Goal: Information Seeking & Learning: Learn about a topic

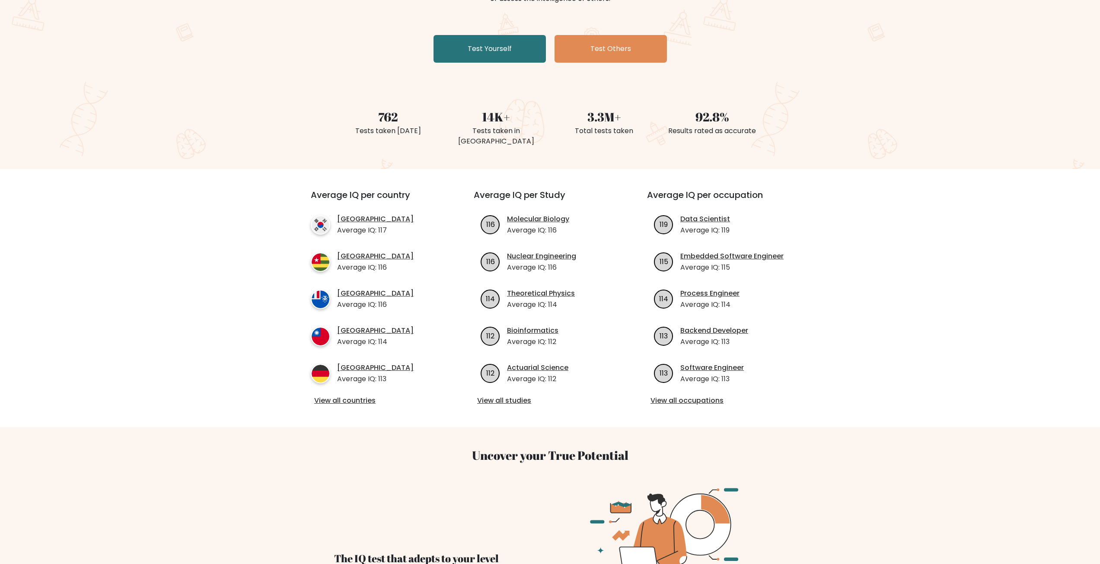
scroll to position [130, 0]
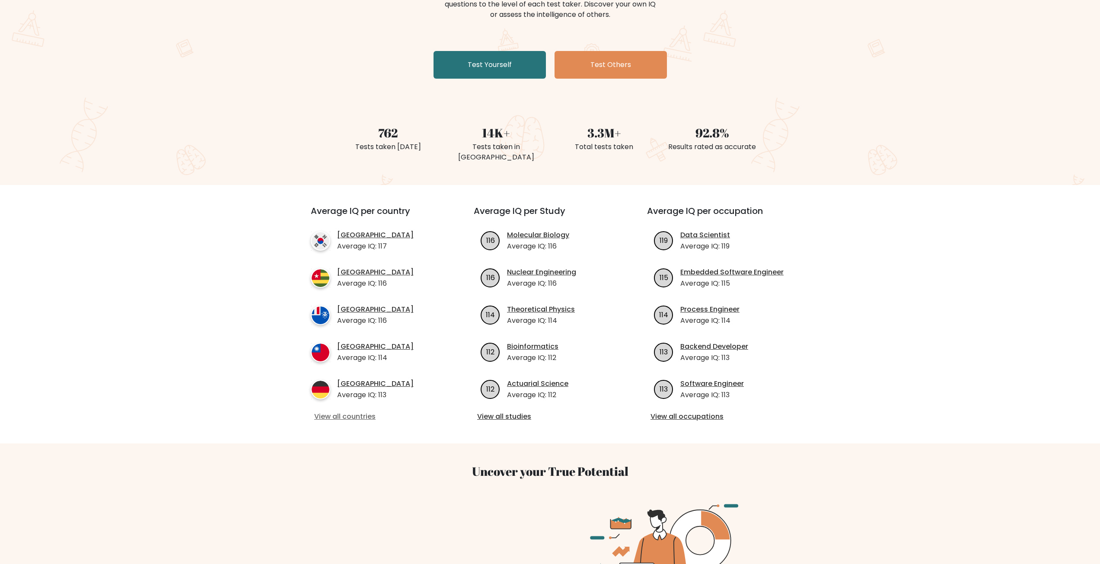
click at [327, 411] on link "View all countries" at bounding box center [376, 416] width 125 height 10
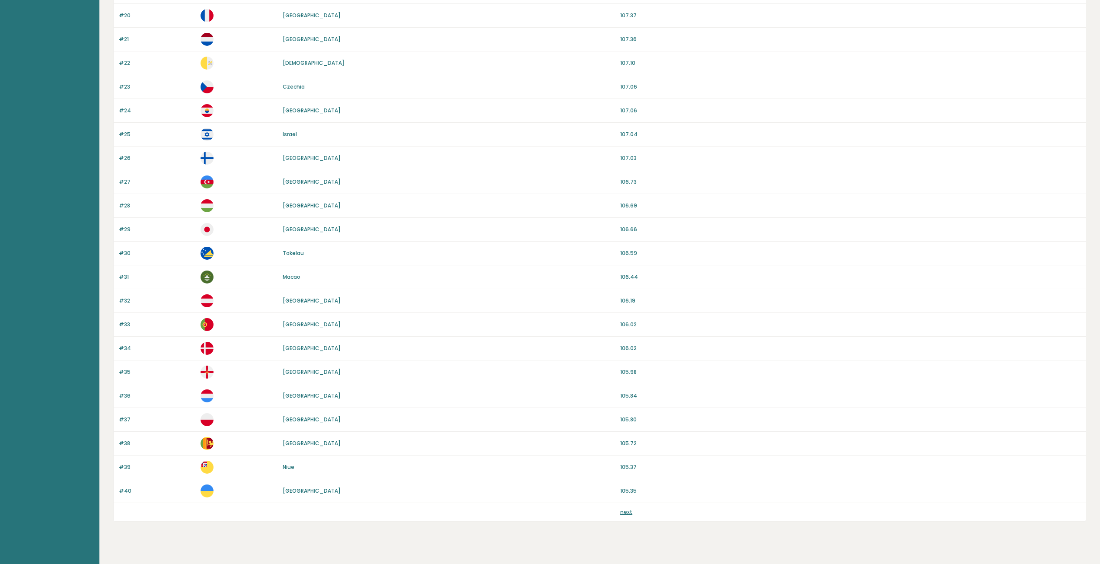
scroll to position [548, 0]
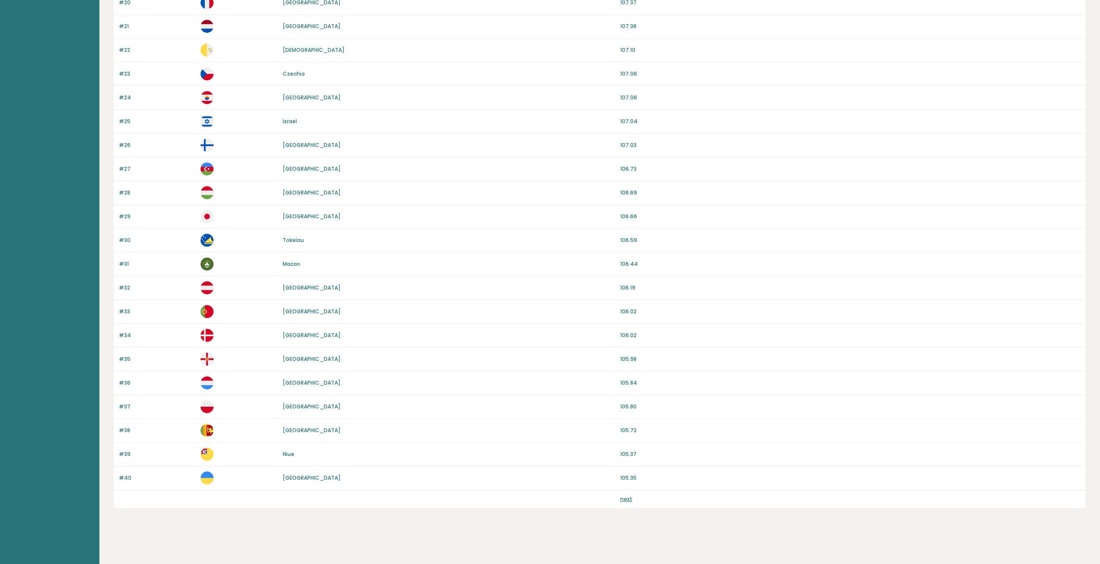
click at [627, 503] on div "next" at bounding box center [600, 499] width 972 height 18
click at [627, 499] on link "next" at bounding box center [626, 498] width 12 height 7
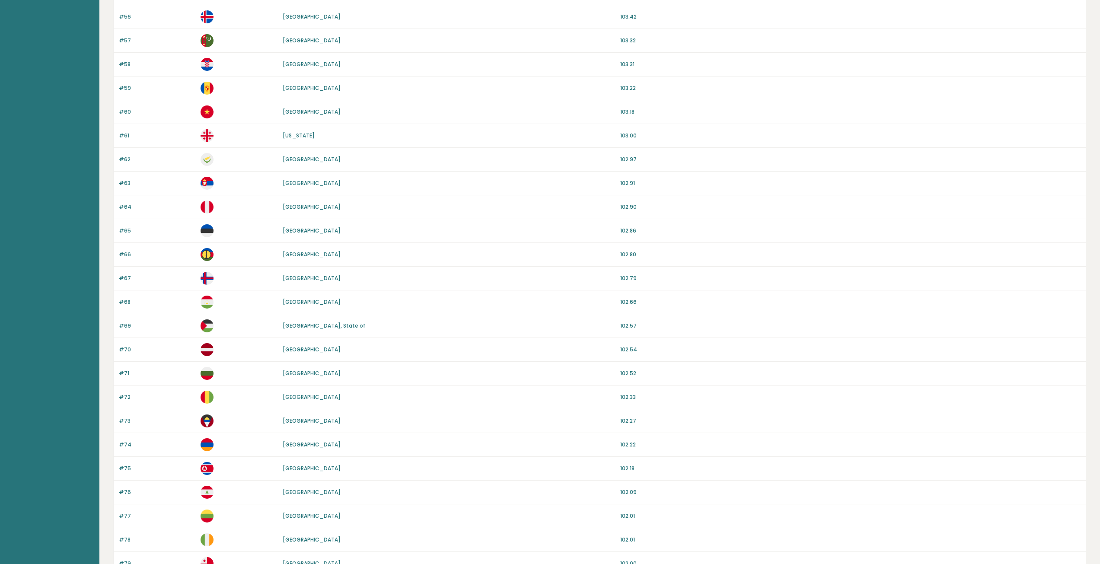
scroll to position [548, 0]
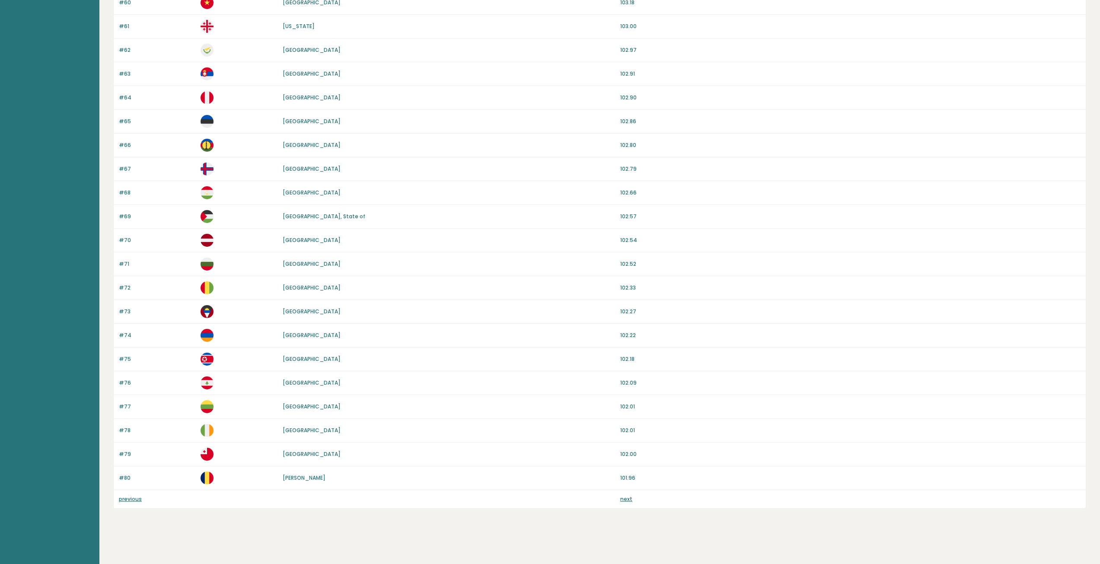
click at [629, 498] on link "next" at bounding box center [626, 498] width 12 height 7
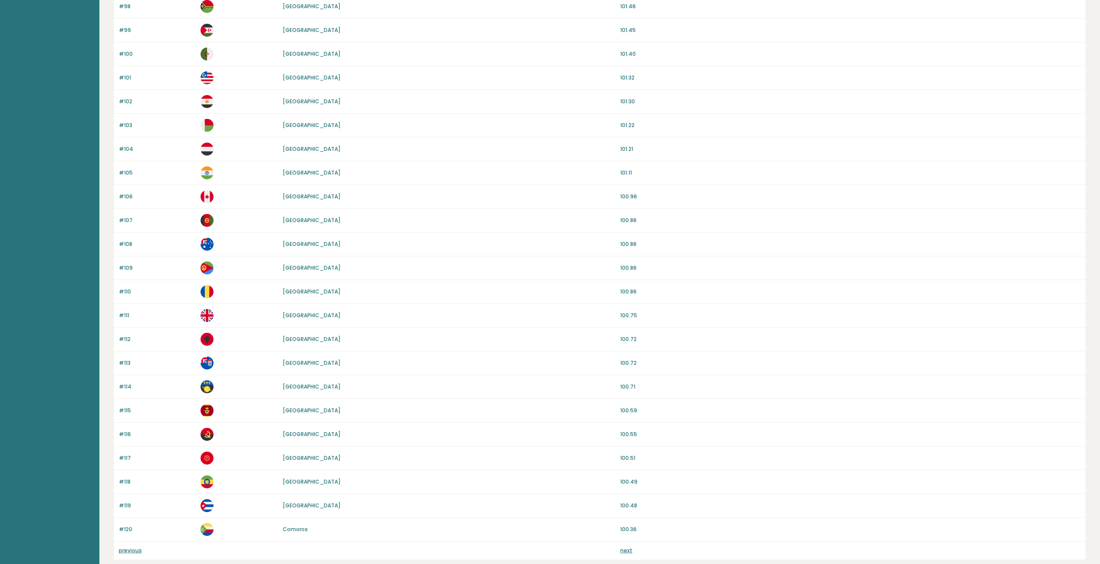
scroll to position [548, 0]
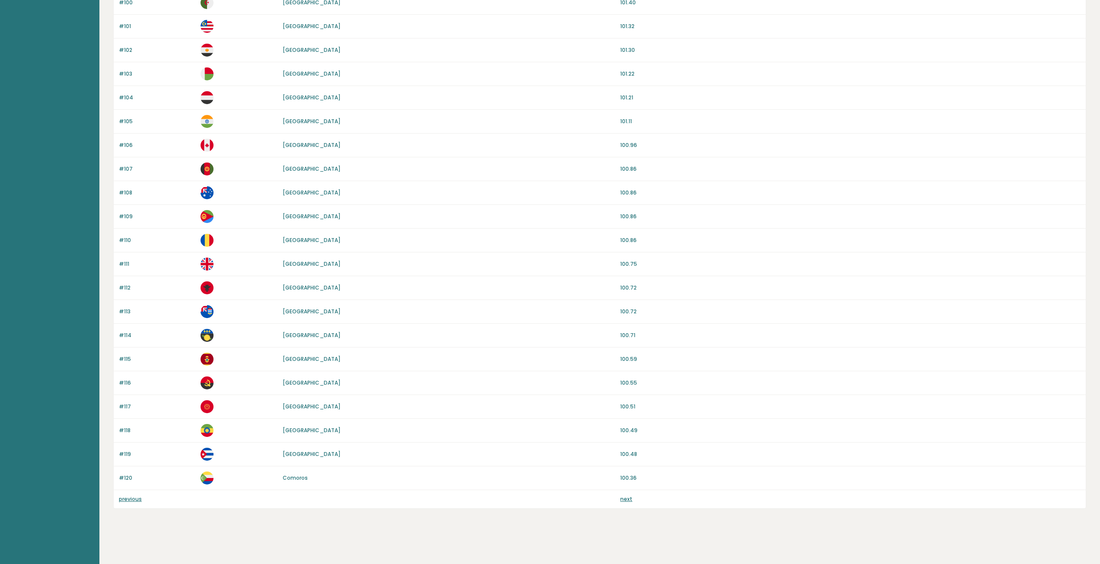
click at [624, 502] on link "next" at bounding box center [626, 498] width 12 height 7
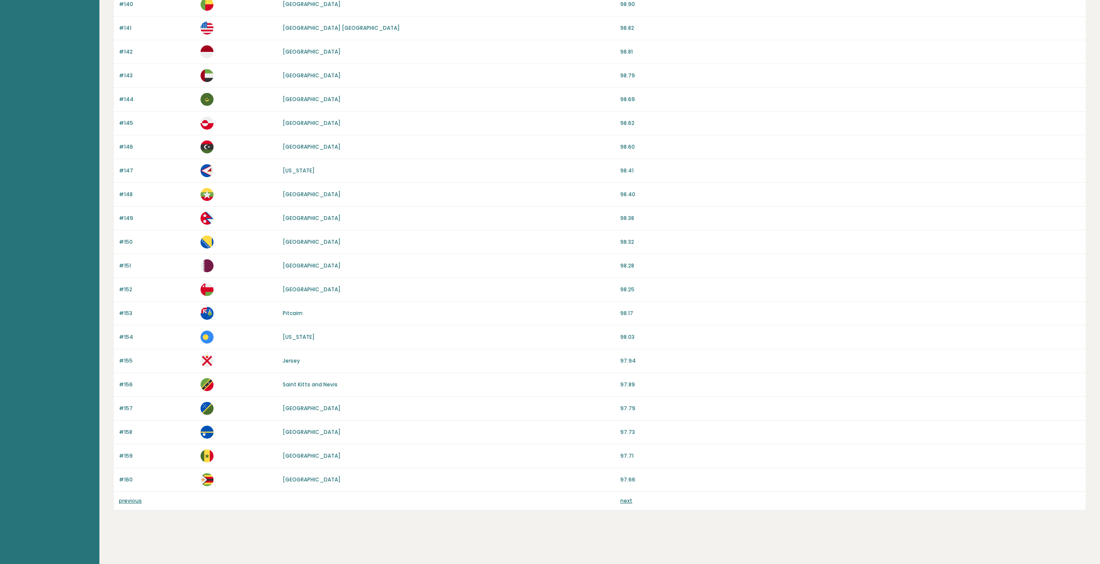
scroll to position [548, 0]
click at [629, 501] on link "next" at bounding box center [626, 498] width 12 height 7
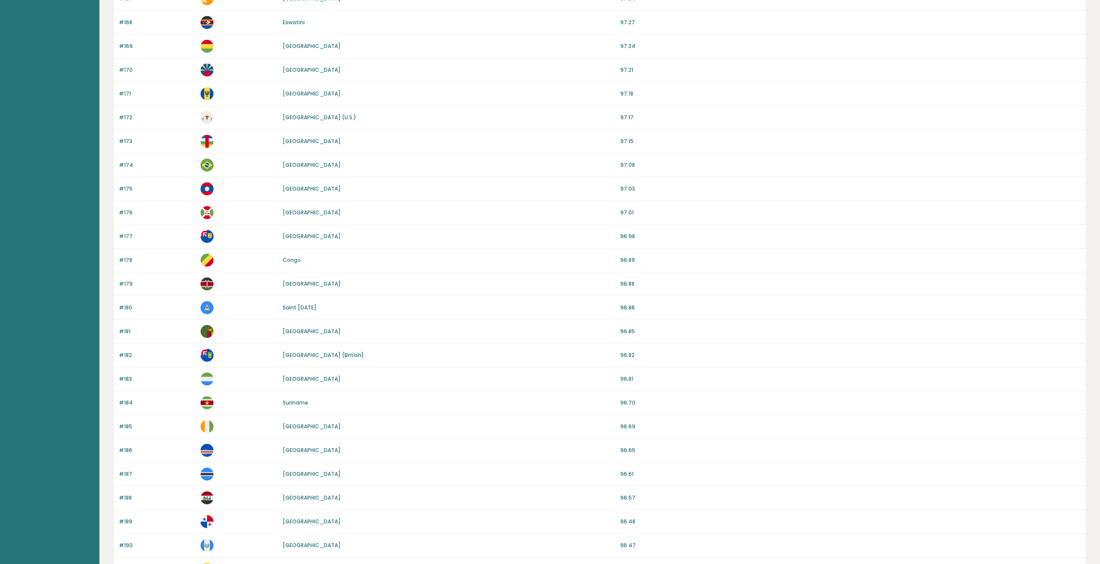
scroll to position [548, 0]
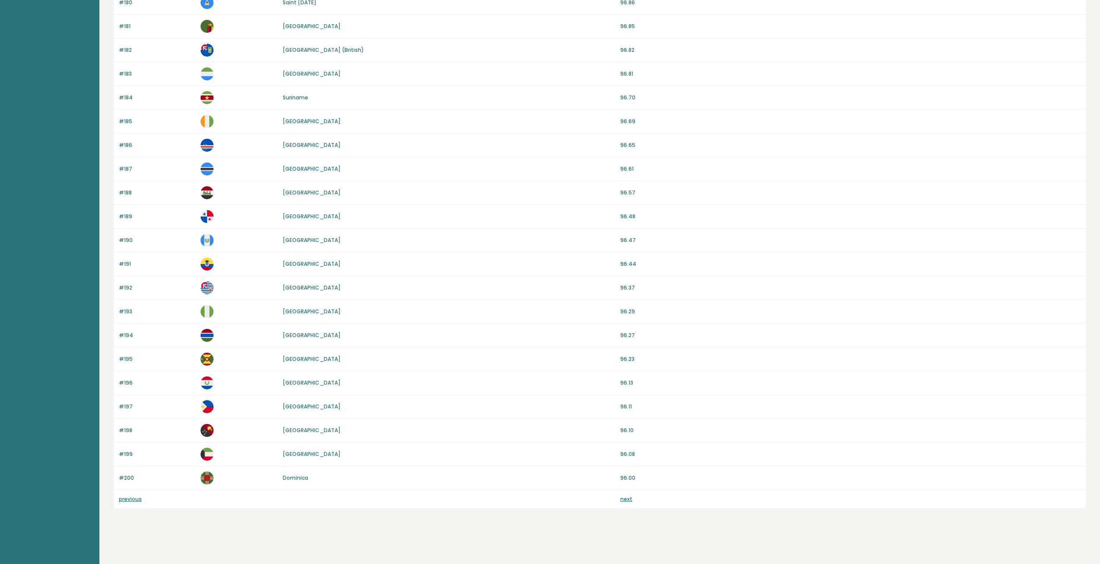
click at [625, 500] on link "next" at bounding box center [626, 498] width 12 height 7
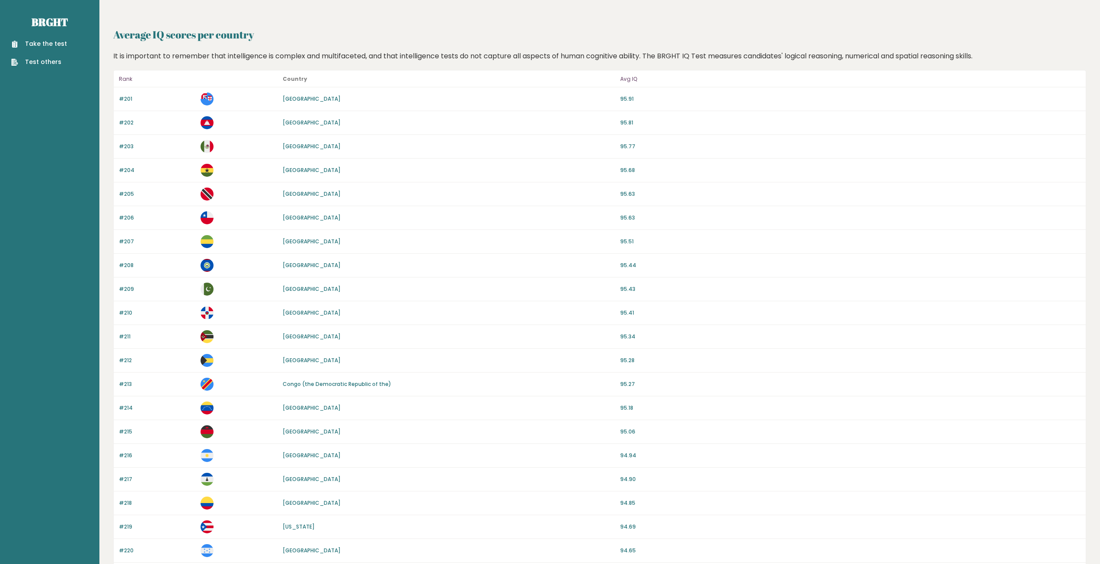
drag, startPoint x: 751, startPoint y: 460, endPoint x: 756, endPoint y: 393, distance: 67.6
